Goal: Transaction & Acquisition: Purchase product/service

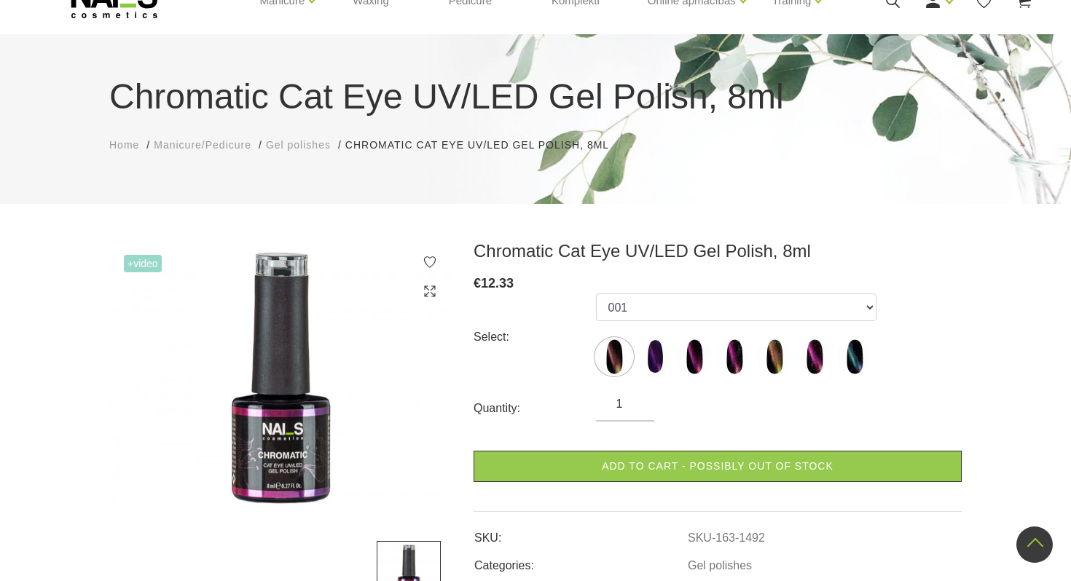
scroll to position [23, 0]
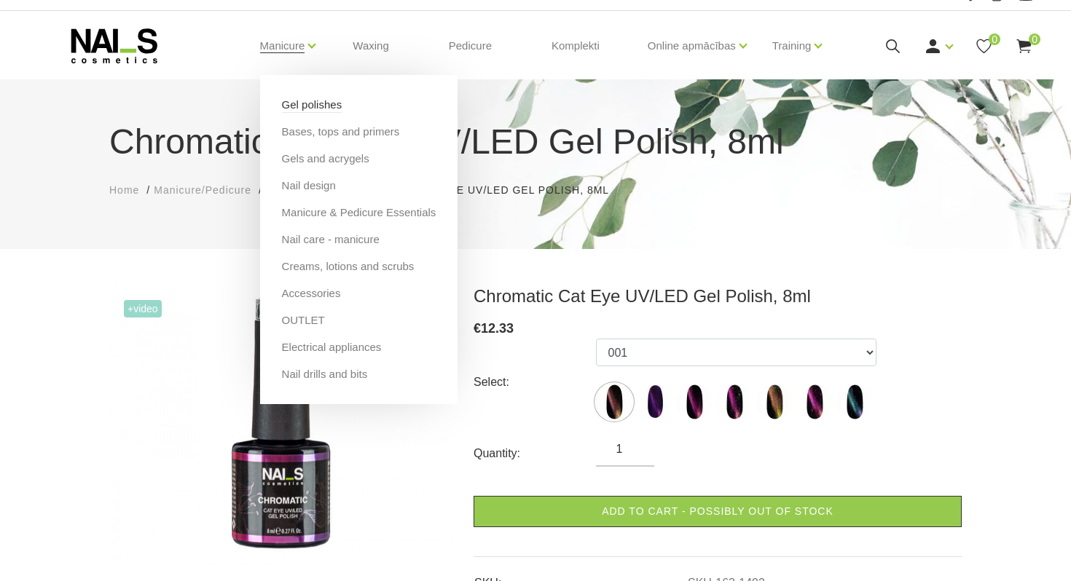
click at [342, 107] on link "Gel polishes" at bounding box center [312, 105] width 60 height 16
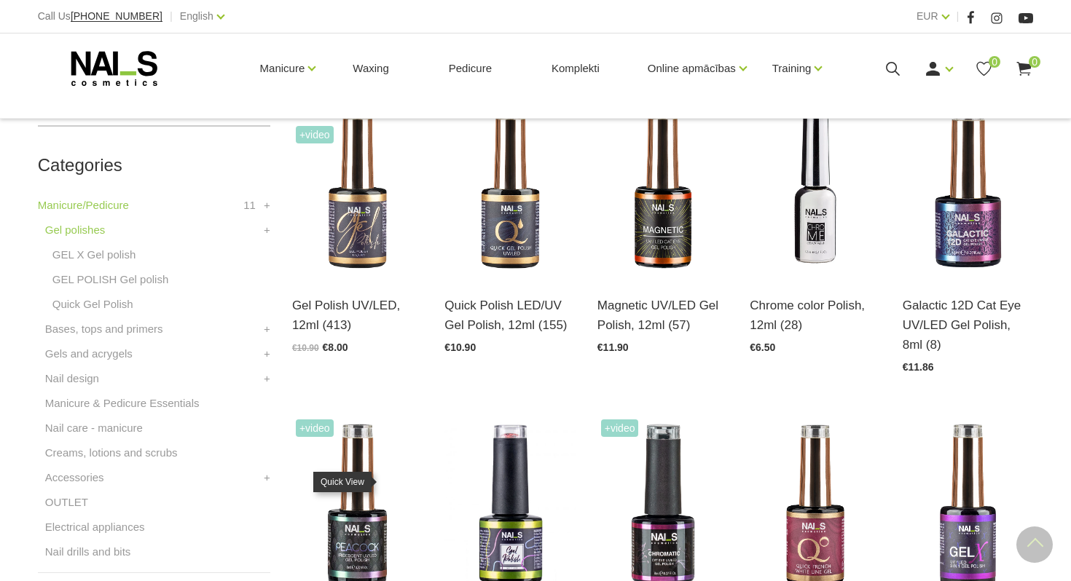
scroll to position [371, 0]
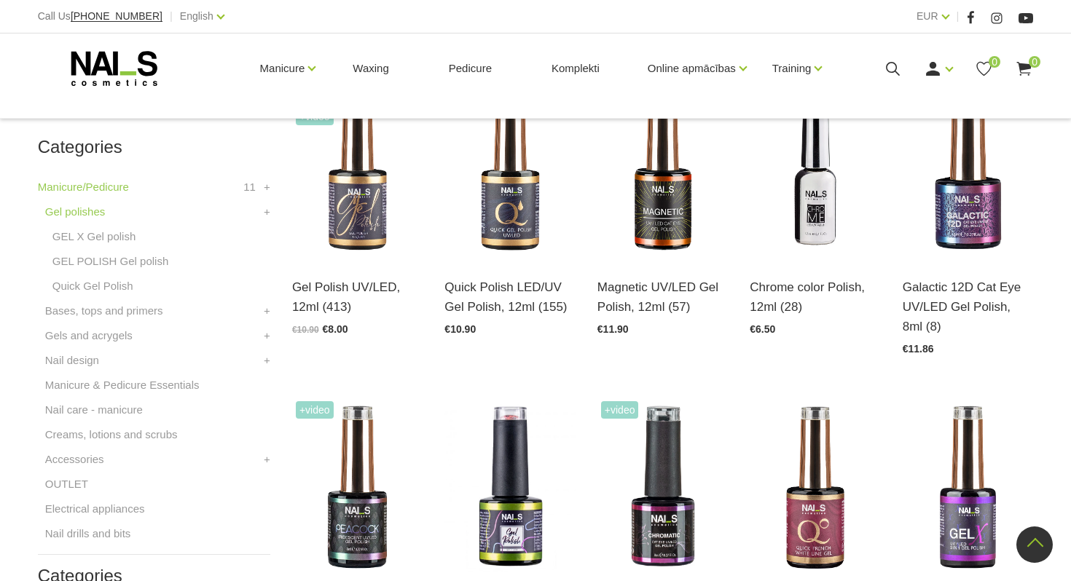
click at [271, 358] on div "Categories Manicure/Pedicure 11 Gel polishes GEL X Gel polish GEL POLISH Gel po…" at bounding box center [154, 580] width 254 height 1002
click at [267, 360] on link "+" at bounding box center [267, 360] width 7 height 17
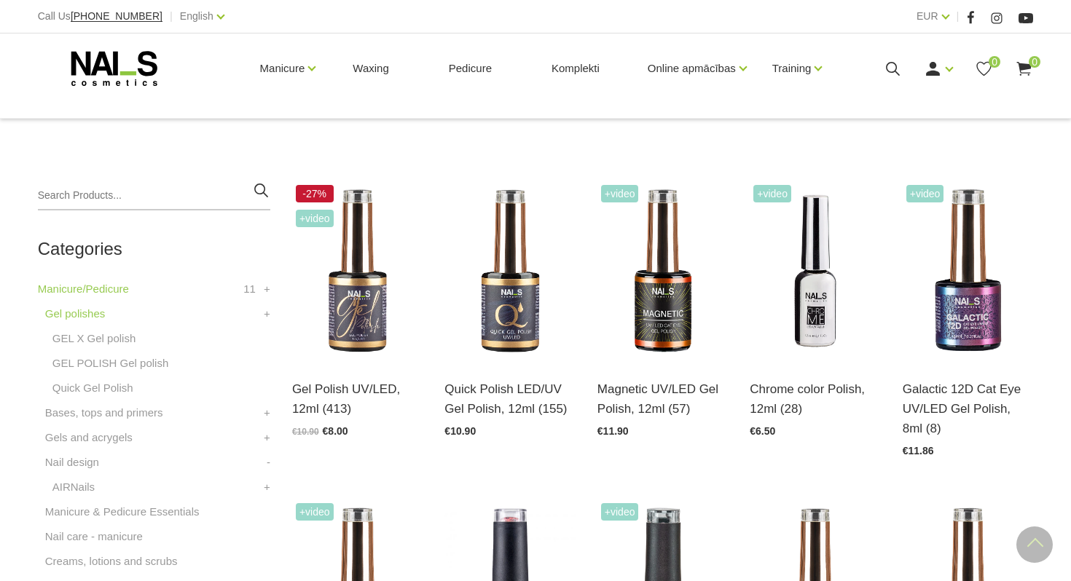
scroll to position [269, 0]
click at [261, 315] on li "Gel polishes GEL X Gel polish GEL POLISH Gel polish Quick Gel Polish +" at bounding box center [154, 355] width 232 height 99
click at [269, 317] on link "+" at bounding box center [267, 314] width 7 height 17
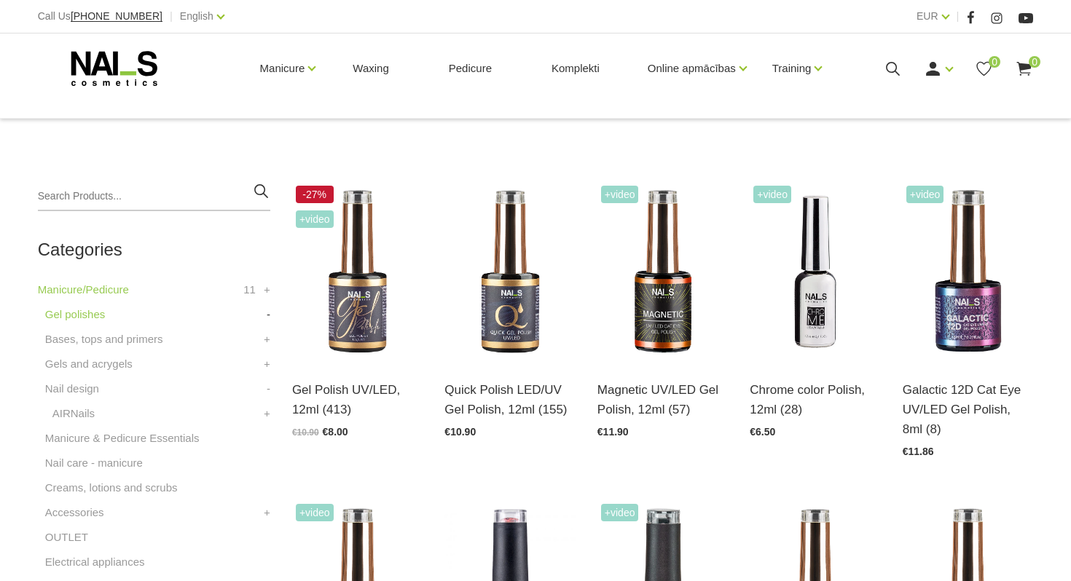
click at [269, 317] on link "-" at bounding box center [269, 314] width 4 height 17
click at [91, 310] on link "Gel polishes" at bounding box center [75, 314] width 60 height 17
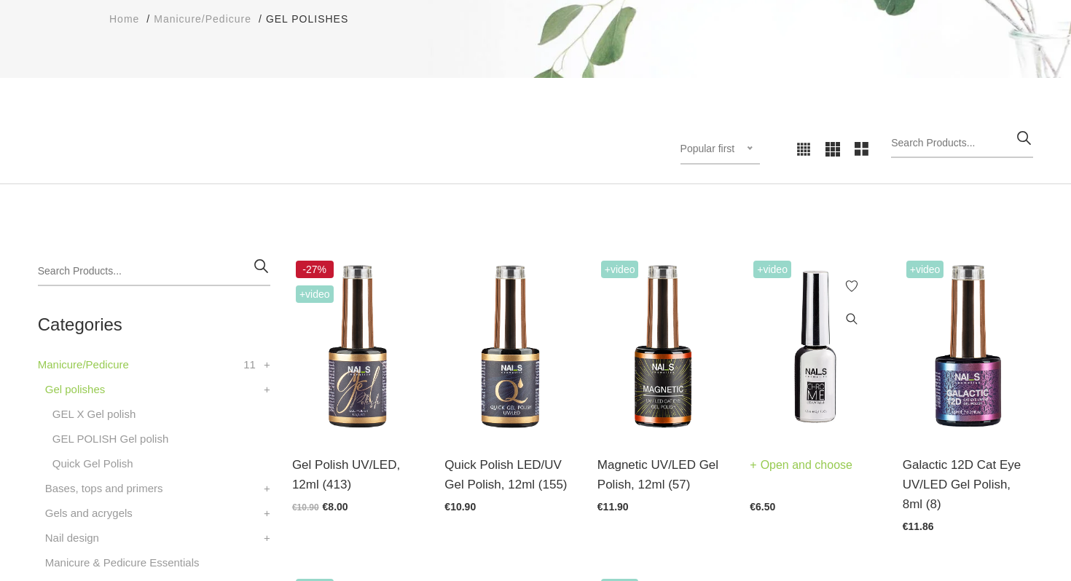
scroll to position [200, 0]
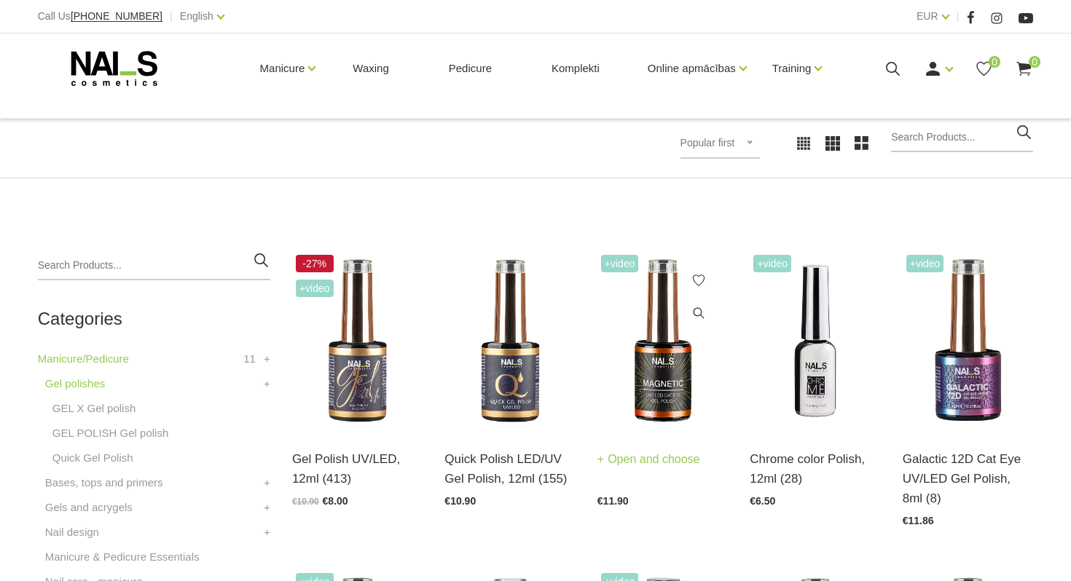
click at [665, 383] on img at bounding box center [662, 341] width 130 height 180
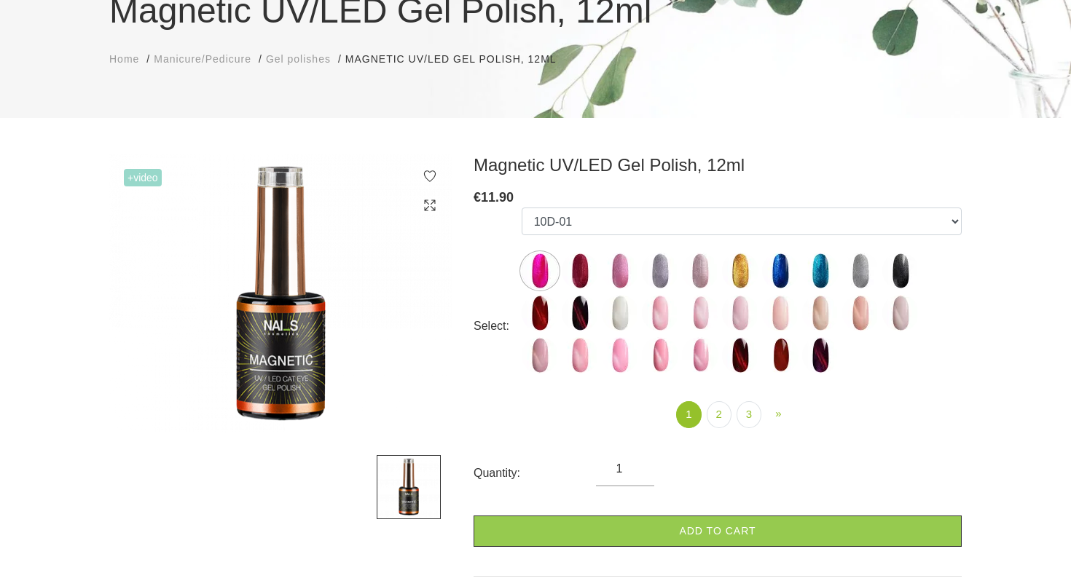
scroll to position [148, 0]
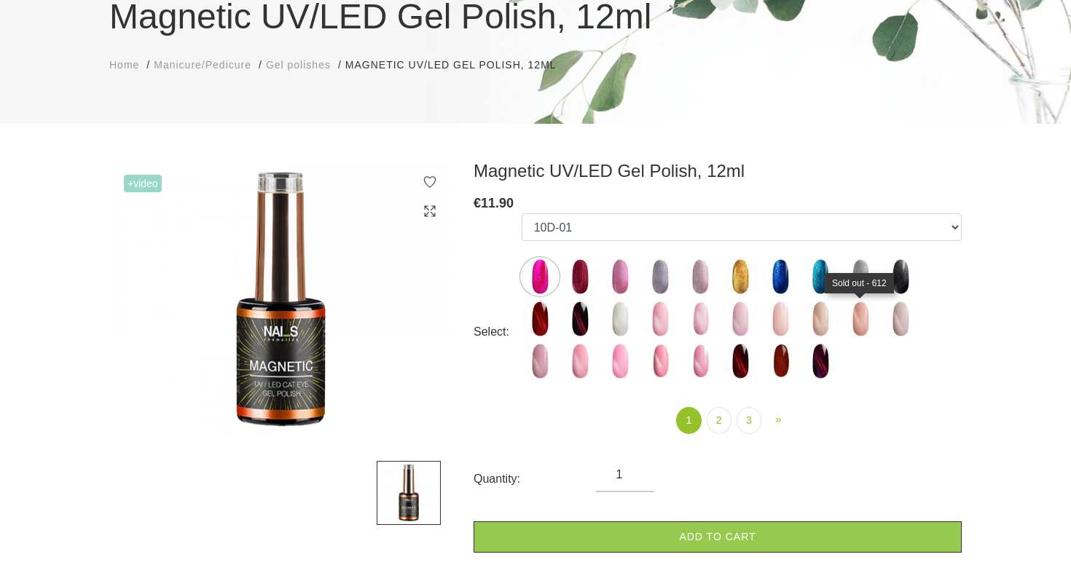
click at [857, 323] on img at bounding box center [860, 319] width 36 height 36
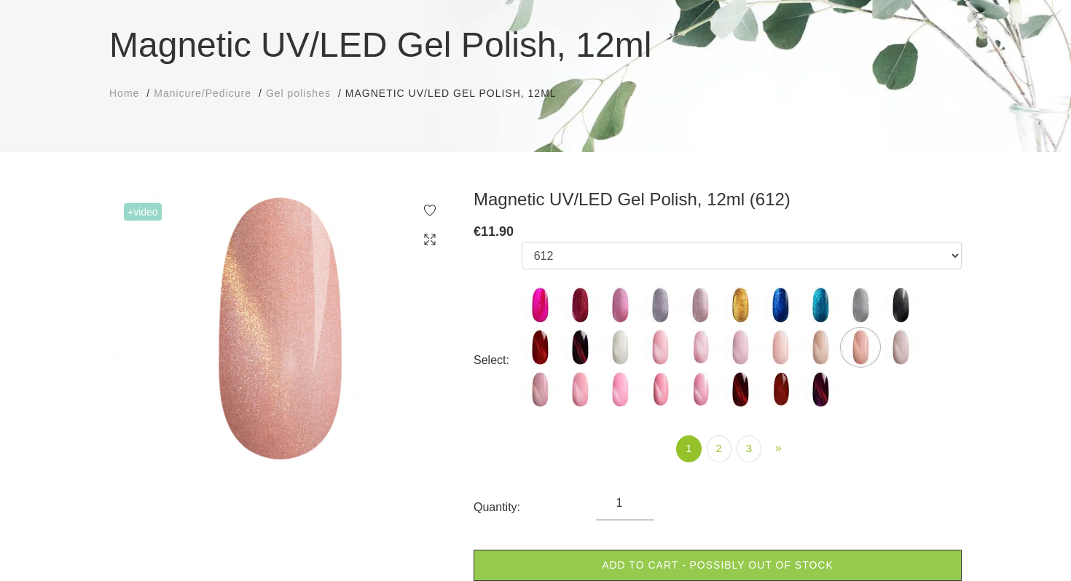
scroll to position [112, 0]
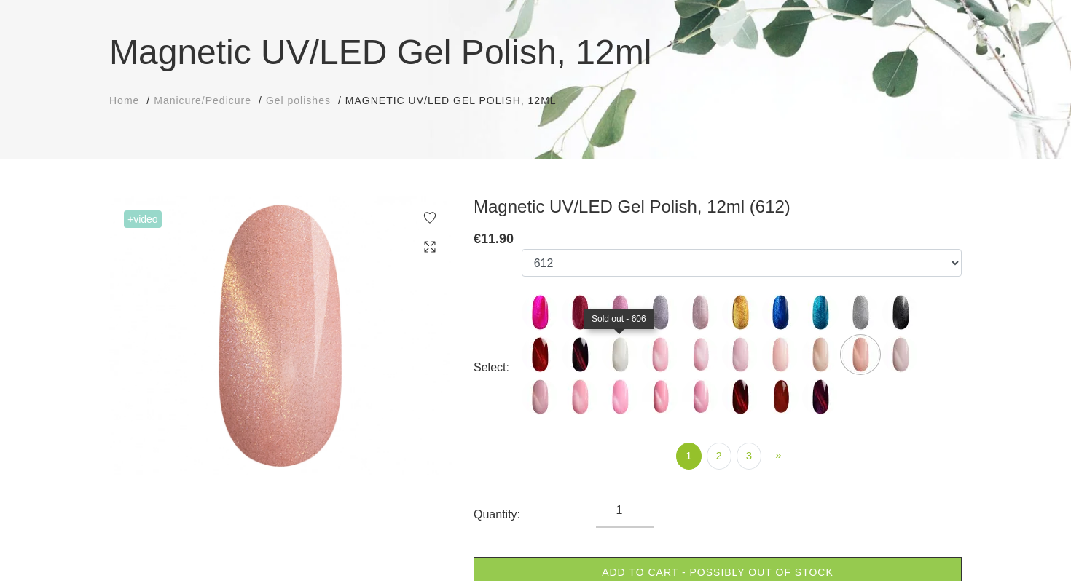
click at [615, 345] on img at bounding box center [620, 355] width 36 height 36
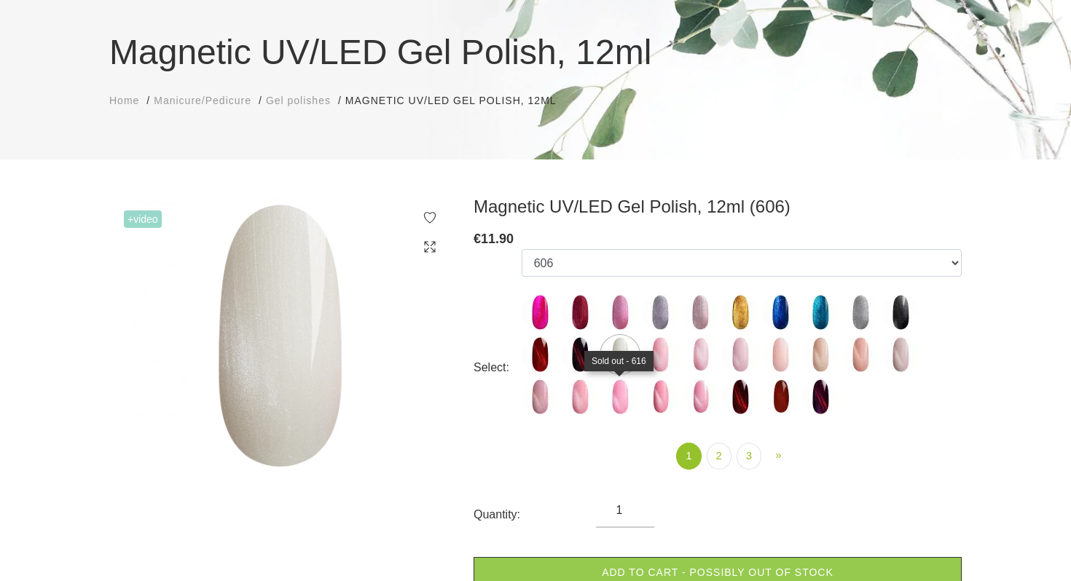
click at [619, 388] on img at bounding box center [620, 397] width 36 height 36
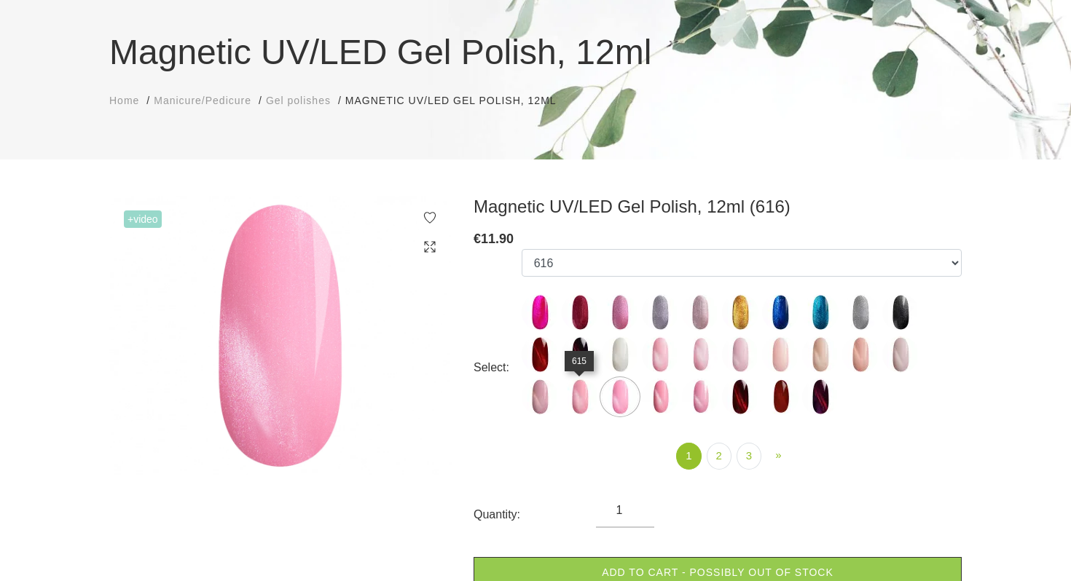
click at [584, 390] on img at bounding box center [580, 397] width 36 height 36
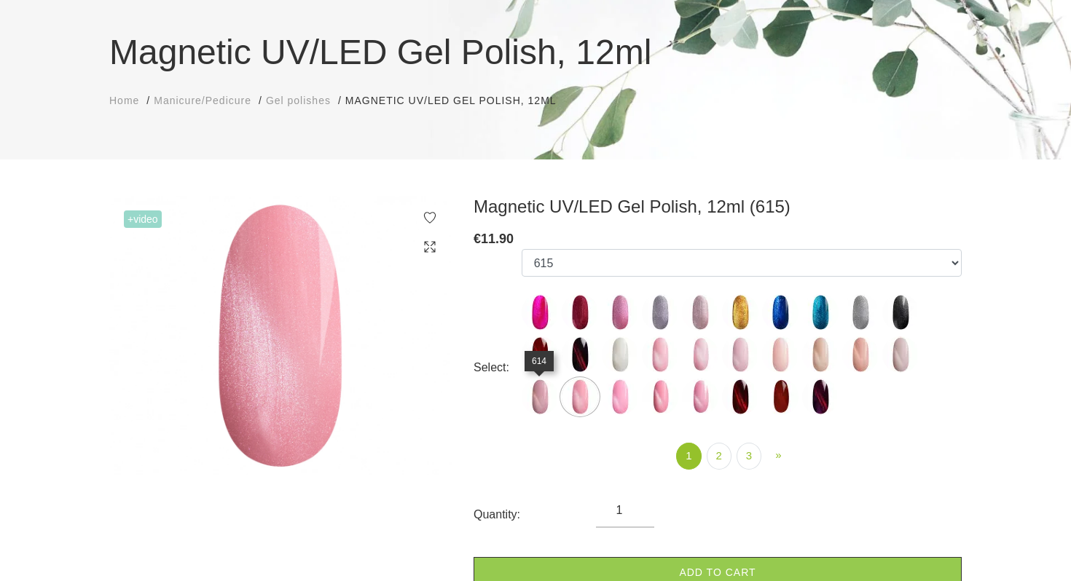
click at [549, 390] on img at bounding box center [540, 397] width 36 height 36
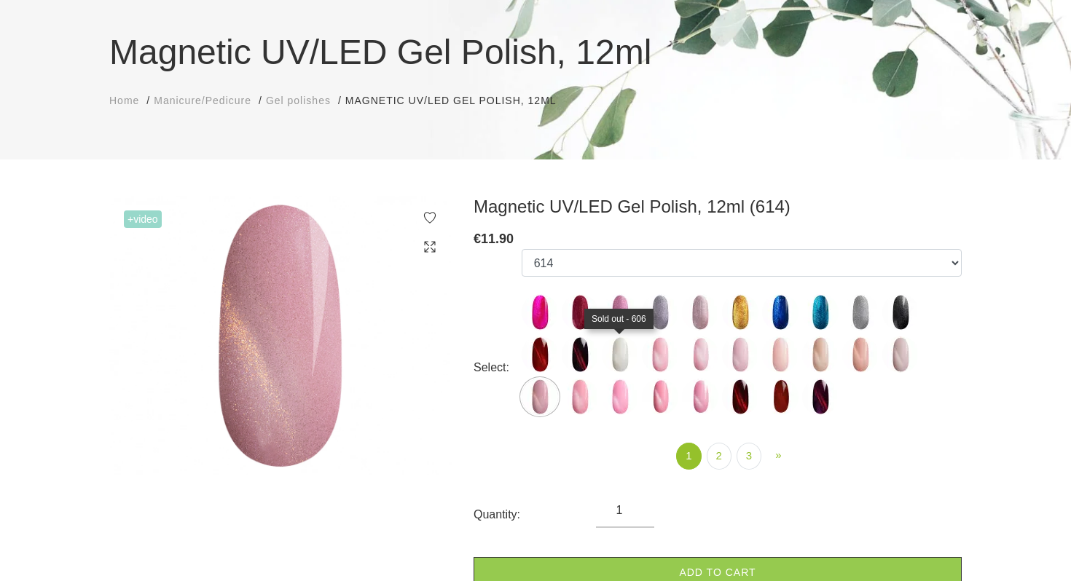
click at [615, 354] on img at bounding box center [620, 355] width 36 height 36
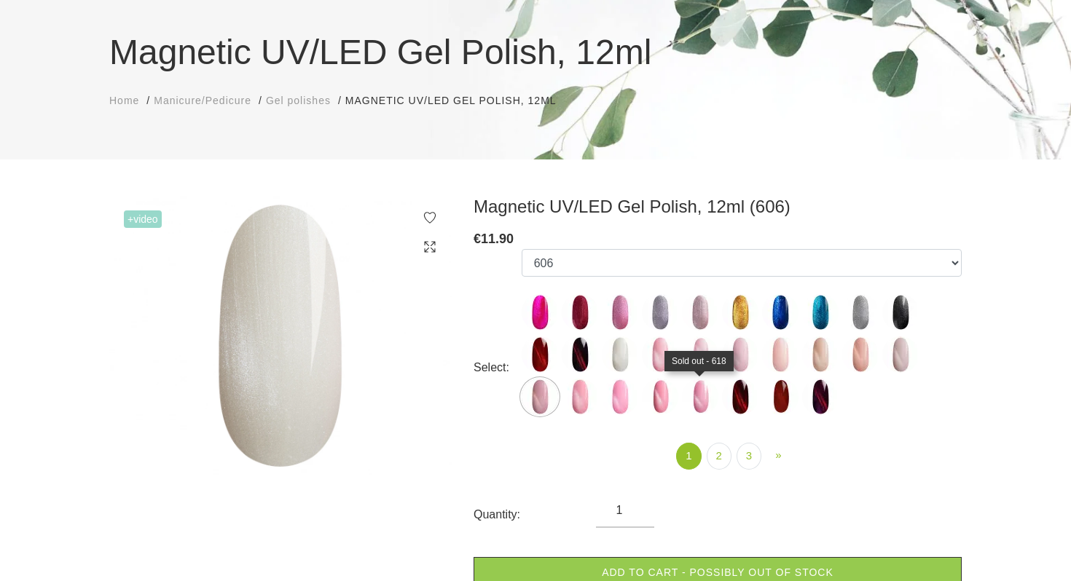
click at [698, 390] on img at bounding box center [700, 397] width 36 height 36
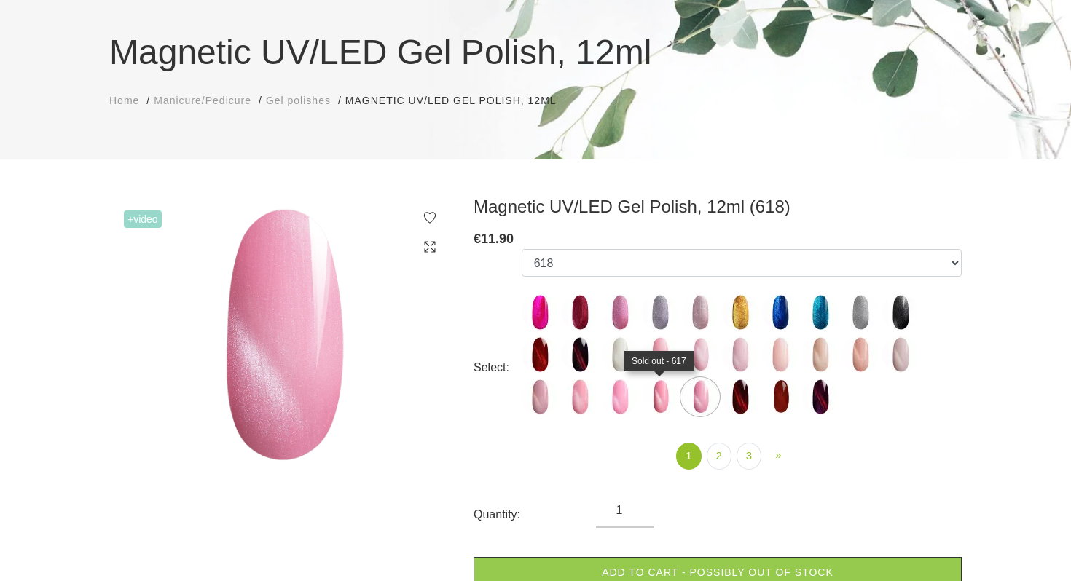
click at [661, 391] on img at bounding box center [660, 397] width 36 height 36
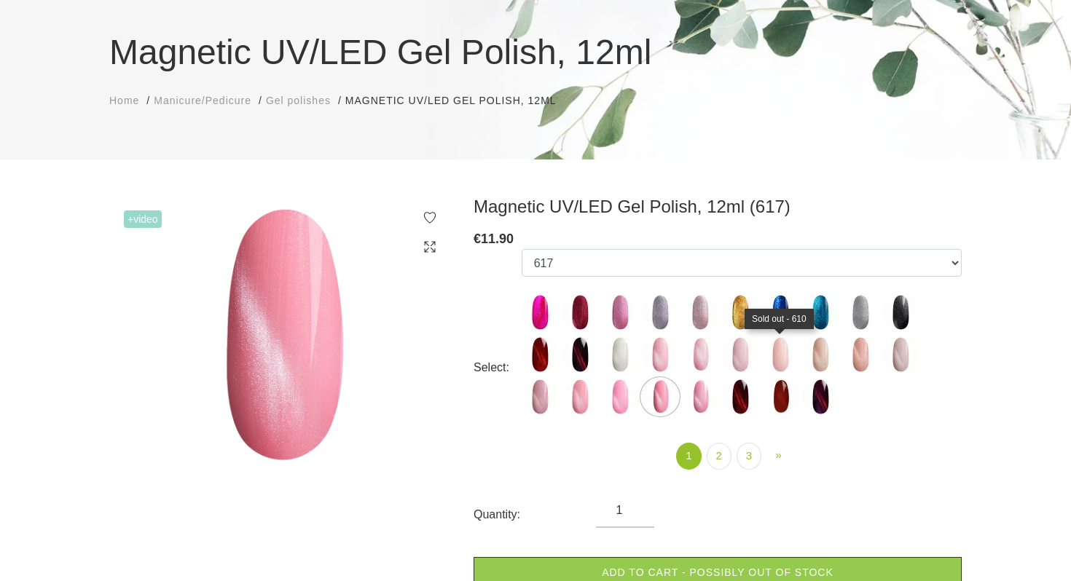
click at [787, 363] on img at bounding box center [780, 355] width 36 height 36
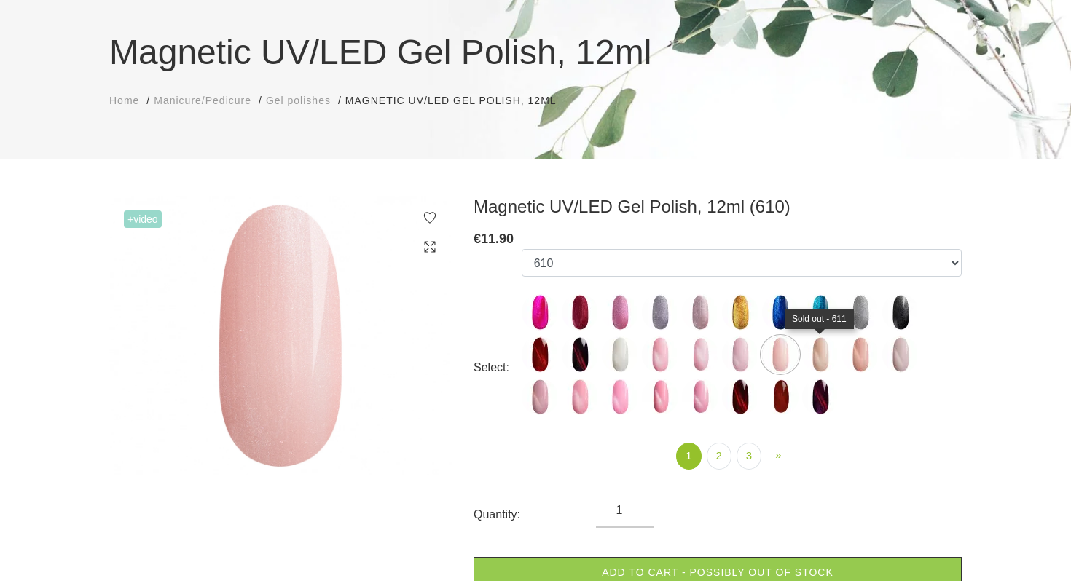
click at [821, 366] on img at bounding box center [820, 355] width 36 height 36
select select "4639"
